Goal: Transaction & Acquisition: Purchase product/service

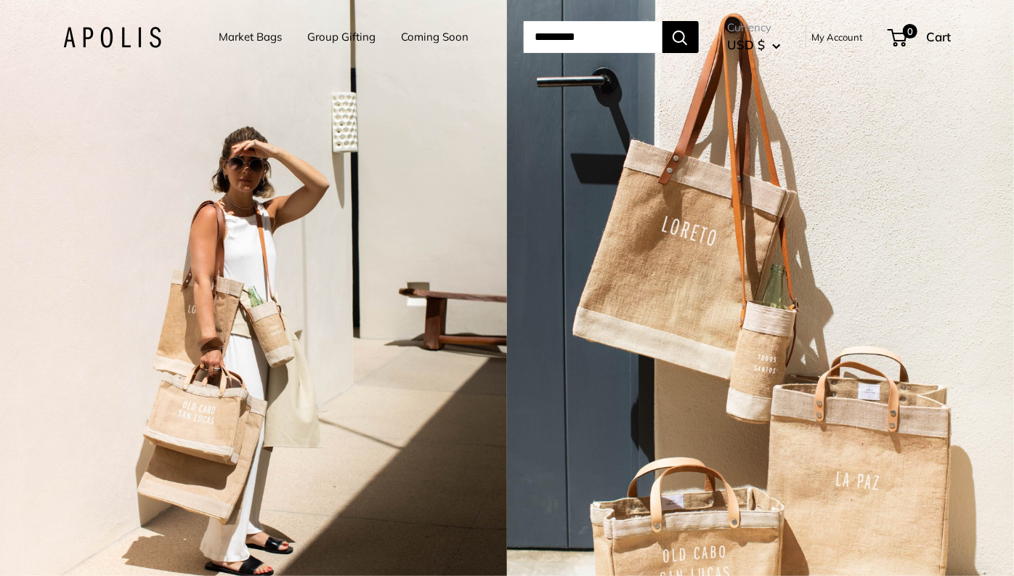
click at [230, 40] on link "Market Bags" at bounding box center [250, 37] width 63 height 20
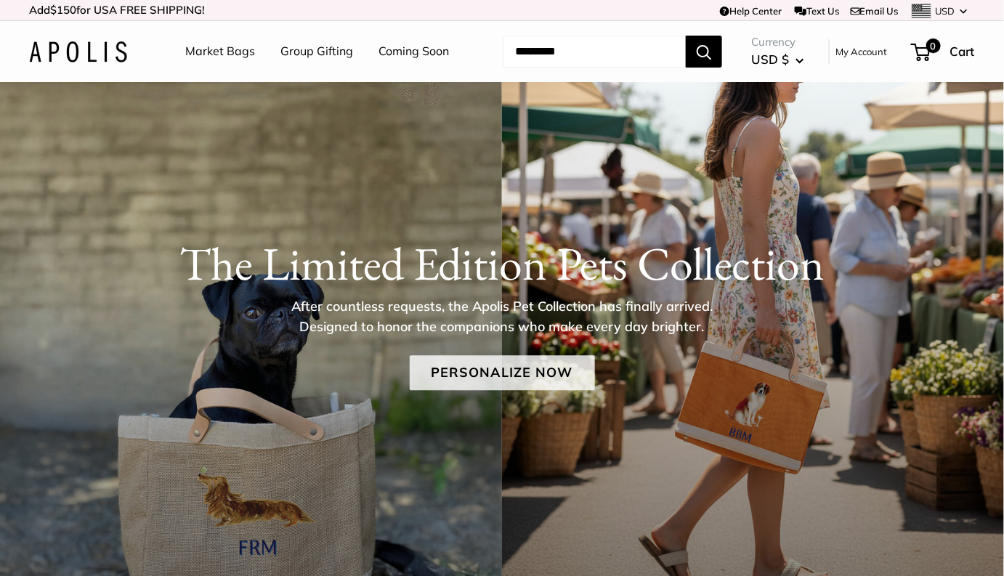
click at [490, 379] on link "Personalize Now" at bounding box center [502, 372] width 185 height 35
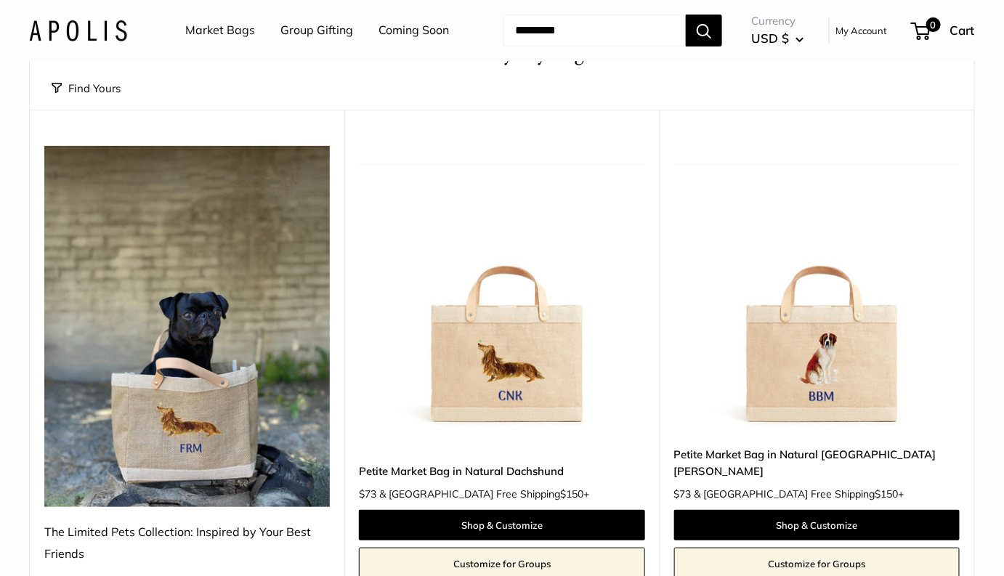
scroll to position [84, 0]
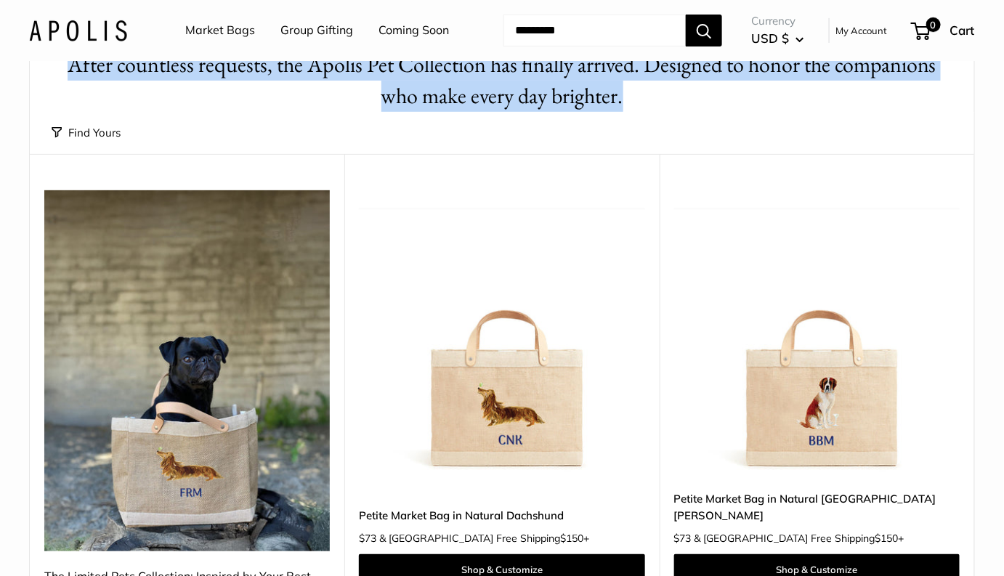
drag, startPoint x: 634, startPoint y: 97, endPoint x: 158, endPoint y: 68, distance: 476.8
click at [73, 63] on h1 "After countless requests, the Apolis Pet Collection has finally arrived. Design…" at bounding box center [502, 80] width 901 height 62
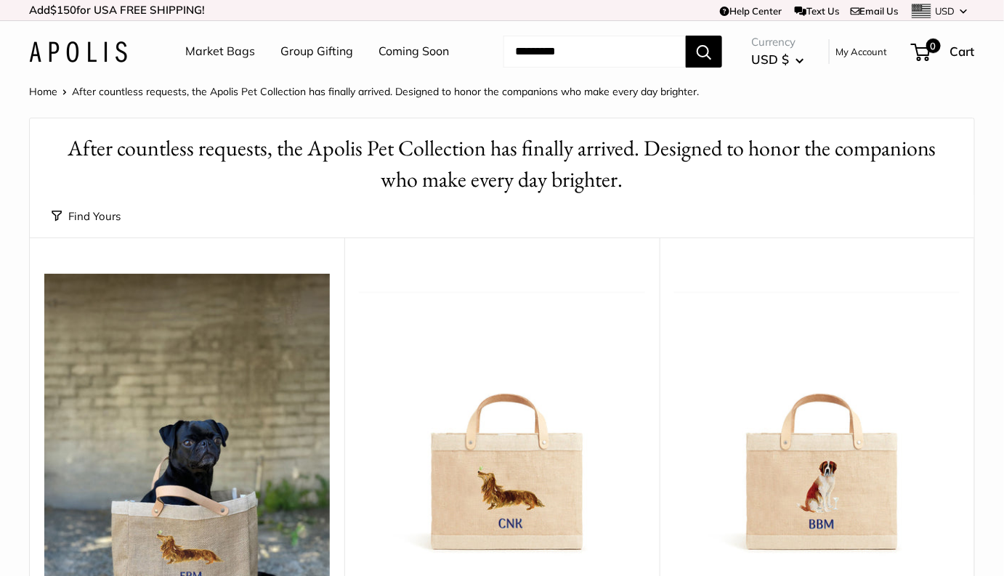
click at [605, 196] on div "Find Yours Find yours View" at bounding box center [502, 216] width 901 height 42
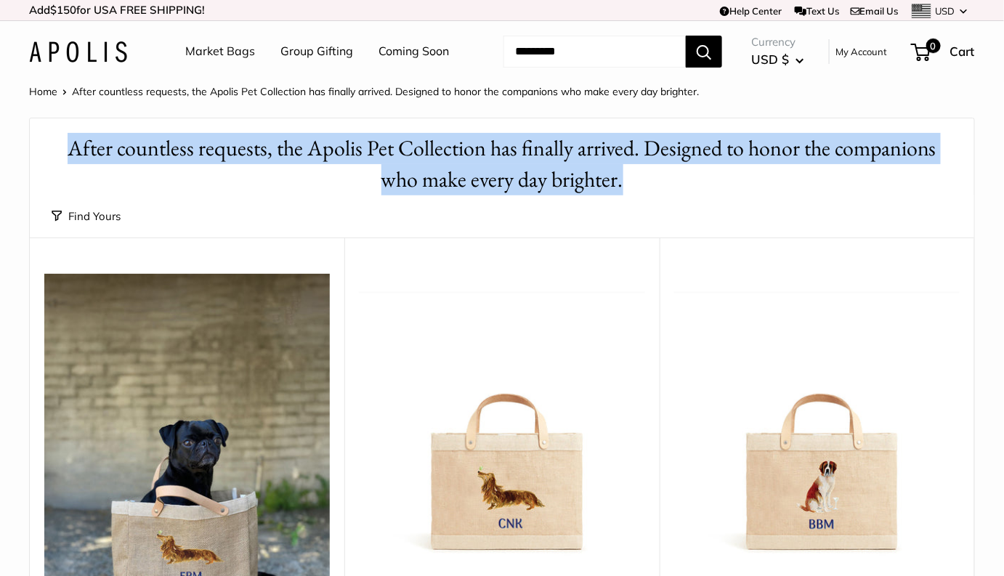
drag, startPoint x: 655, startPoint y: 183, endPoint x: 61, endPoint y: 158, distance: 594.2
click at [61, 158] on h1 "After countless requests, the Apolis Pet Collection has finally arrived. Design…" at bounding box center [502, 164] width 901 height 62
click at [632, 177] on h1 "After countless requests, the Apolis Pet Collection has finally arrived. Design…" at bounding box center [502, 164] width 901 height 62
click at [626, 182] on h1 "After countless requests, the Apolis Pet Collection has finally arrived. Design…" at bounding box center [502, 164] width 901 height 62
click at [634, 182] on h1 "After countless requests, the Apolis Pet Collection has finally arrived. Design…" at bounding box center [502, 164] width 901 height 62
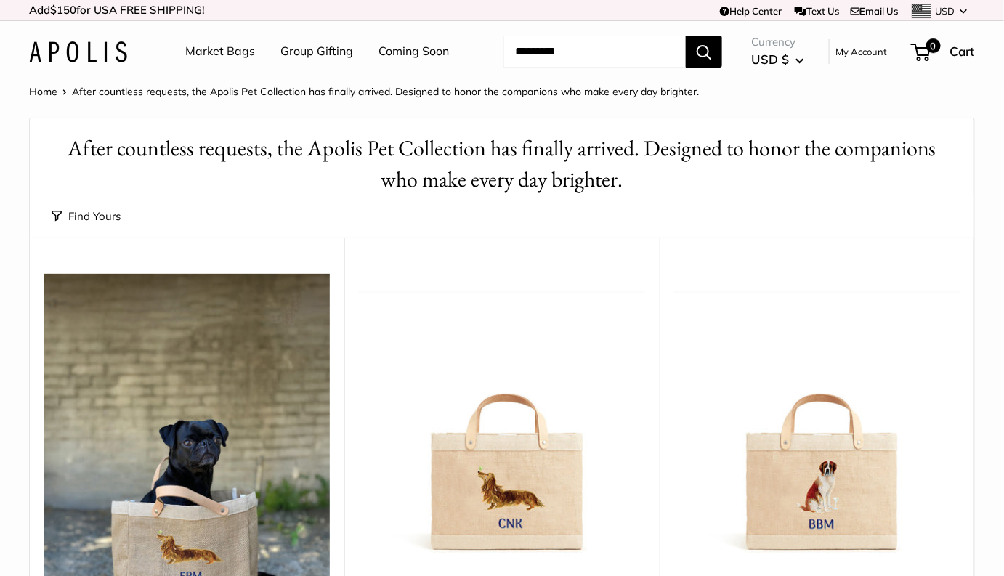
click at [605, 186] on h1 "After countless requests, the Apolis Pet Collection has finally arrived. Design…" at bounding box center [502, 164] width 901 height 62
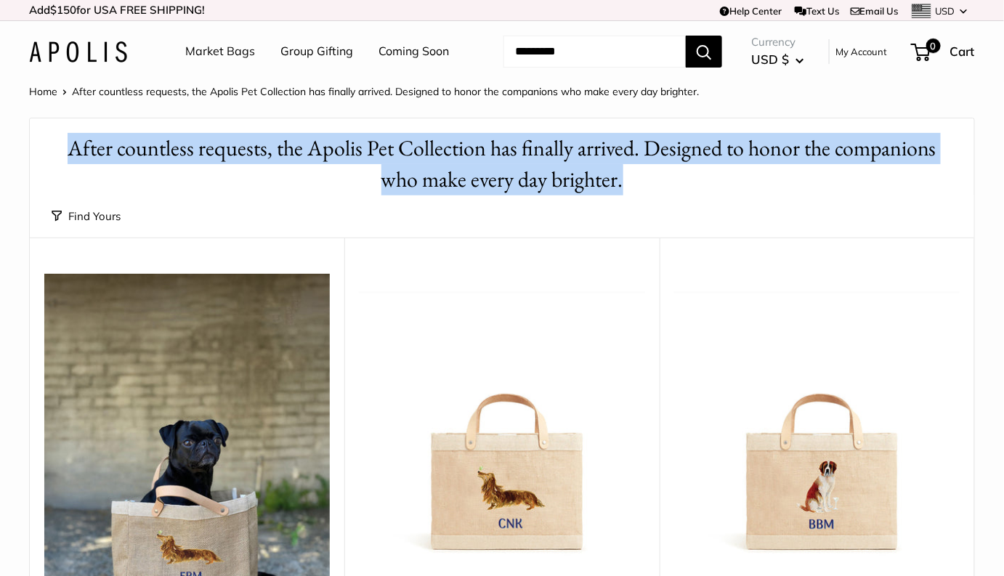
drag, startPoint x: 626, startPoint y: 184, endPoint x: 62, endPoint y: 150, distance: 564.8
click at [62, 150] on h1 "After countless requests, the Apolis Pet Collection has finally arrived. Design…" at bounding box center [502, 164] width 901 height 62
click at [614, 181] on h1 "After countless requests, the Apolis Pet Collection has finally arrived. Design…" at bounding box center [502, 164] width 901 height 62
click at [640, 174] on h1 "After countless requests, the Apolis Pet Collection has finally arrived. Design…" at bounding box center [502, 164] width 901 height 62
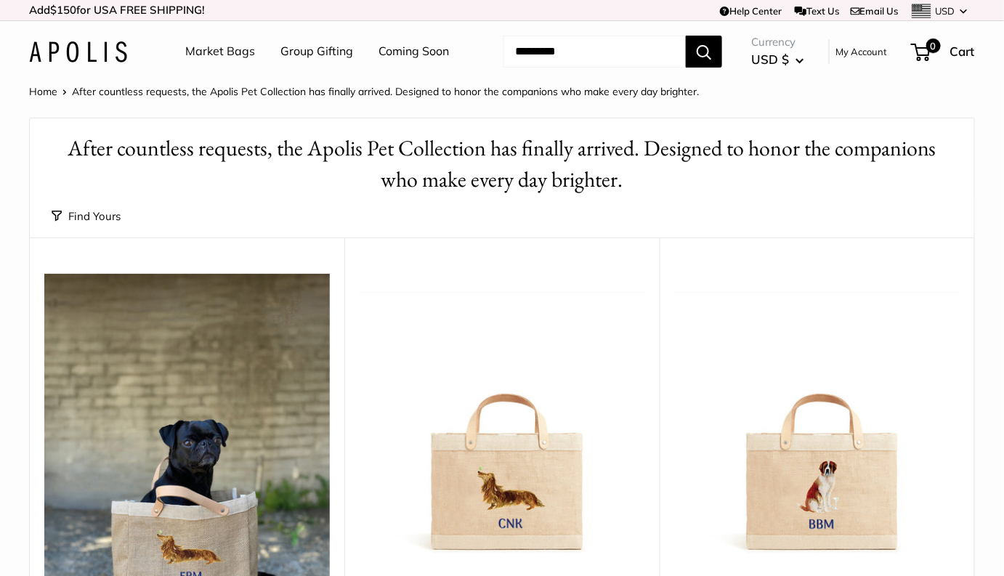
click at [774, 89] on div "Home After countless requests, the Apolis Pet Collection has finally arrived. D…" at bounding box center [502, 91] width 946 height 19
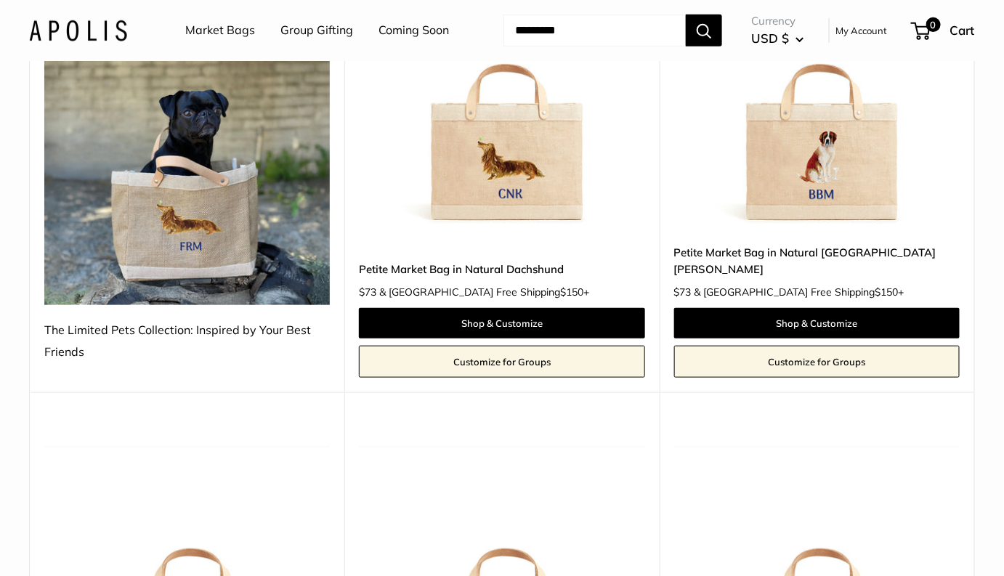
scroll to position [833, 0]
